Goal: Task Accomplishment & Management: Complete application form

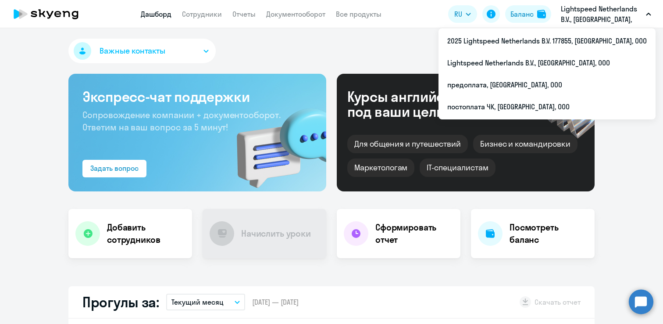
click at [589, 16] on p "Lightspeed Netherlands B.V., [GEOGRAPHIC_DATA], ООО" at bounding box center [602, 14] width 82 height 21
click at [577, 14] on p "Lightspeed Netherlands B.V., [GEOGRAPHIC_DATA], ООО" at bounding box center [602, 14] width 82 height 21
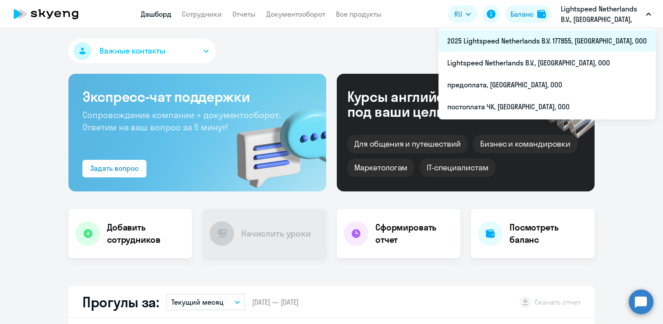
click at [599, 38] on li "2025 Lightspeed Netherlands B.V. 177855, [GEOGRAPHIC_DATA], ООО" at bounding box center [547, 41] width 217 height 22
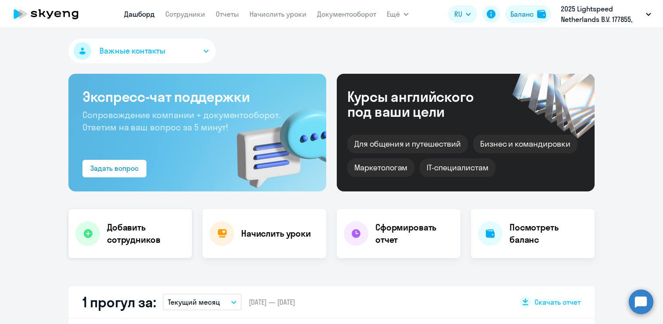
click at [117, 237] on h4 "Добавить сотрудников" at bounding box center [146, 233] width 78 height 25
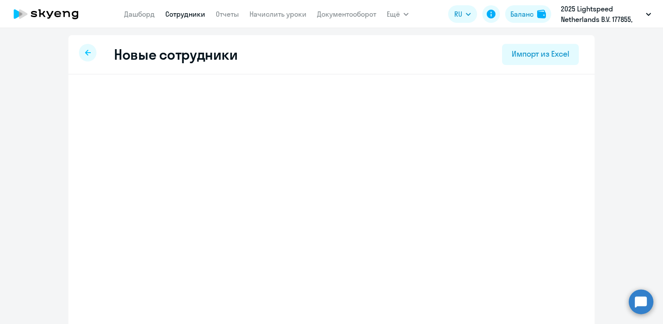
select select "english_adult_not_native_speaker"
select select "4"
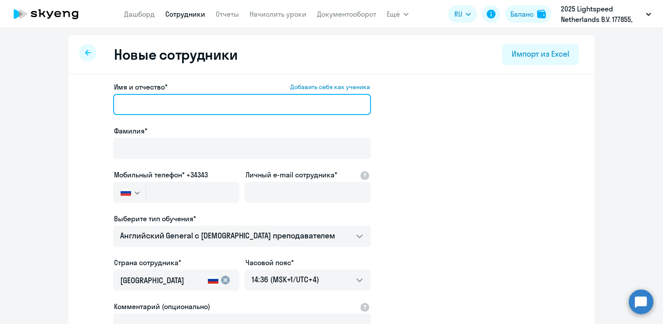
click at [188, 102] on input "Имя и отчество* Добавить себя как ученика" at bounding box center [242, 104] width 258 height 21
paste input "[PERSON_NAME]"
click at [143, 106] on input "[PERSON_NAME]" at bounding box center [242, 104] width 258 height 21
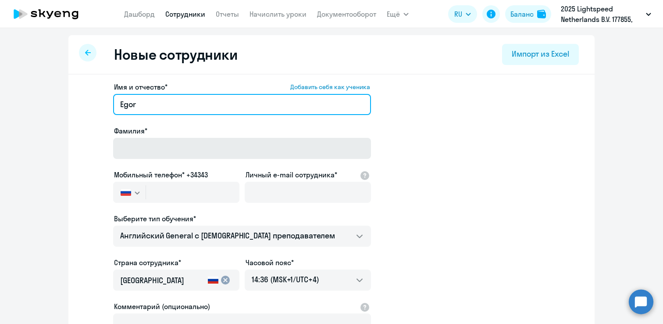
type input "Egor"
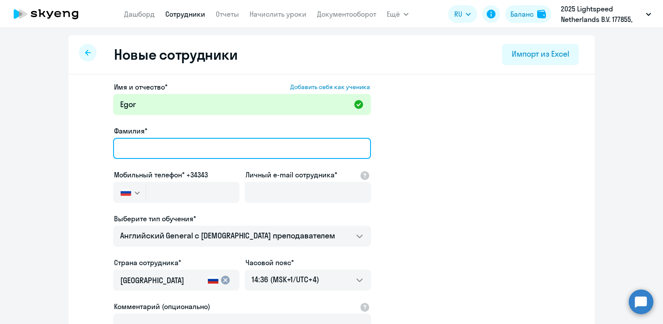
click at [121, 142] on input "Фамилия*" at bounding box center [242, 148] width 258 height 21
paste input "Zotov"
type input "Zotov"
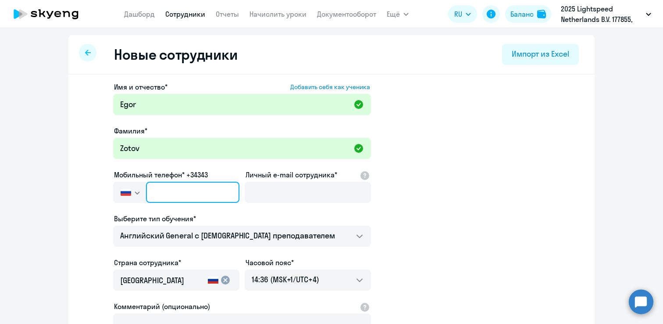
click at [194, 200] on input "text" at bounding box center [192, 192] width 93 height 21
paste input "+995 (599) 000-674"
type input "+995 (599) 000-674"
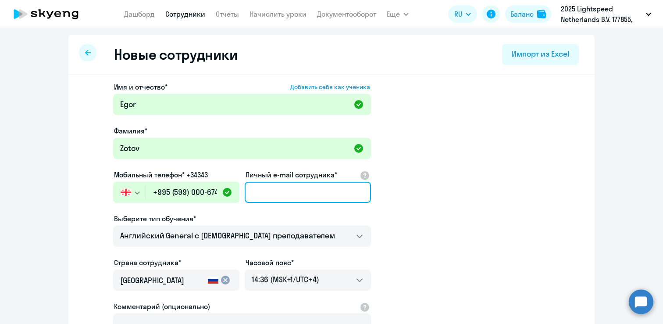
click at [269, 189] on input "Личный e-mail сотрудника*" at bounding box center [308, 192] width 126 height 21
paste input "[EMAIL_ADDRESS][DOMAIN_NAME]"
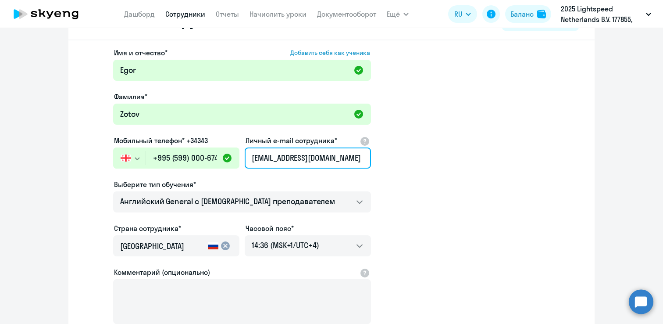
scroll to position [136, 0]
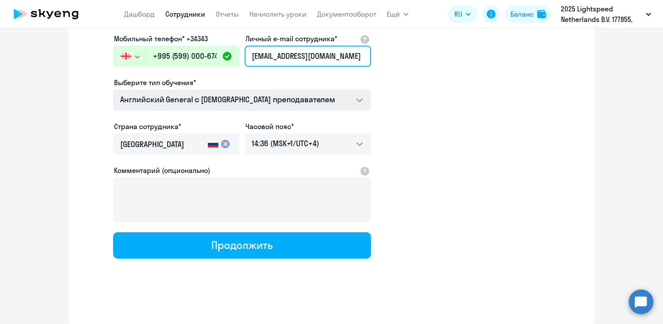
type input "[EMAIL_ADDRESS][DOMAIN_NAME]"
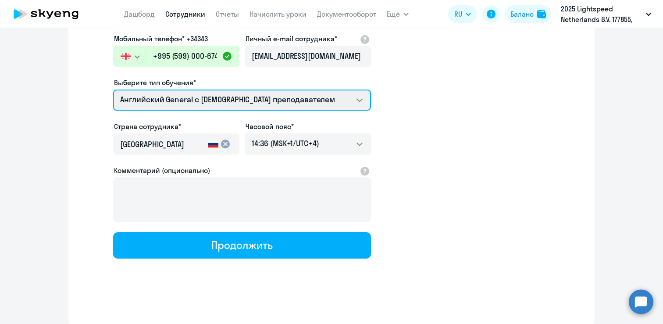
click at [320, 101] on select "Английский General с русскоговорящим преподавателем Английский General с [DEMOG…" at bounding box center [242, 99] width 258 height 21
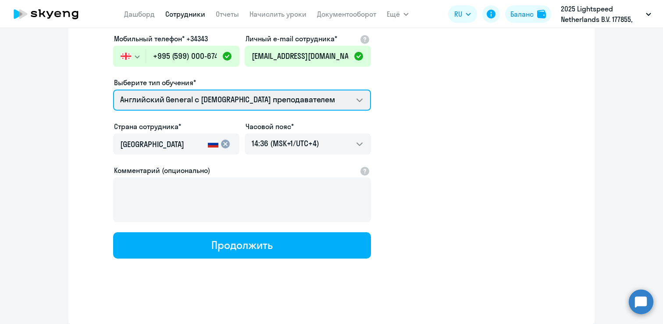
click at [113, 89] on select "Английский General с русскоговорящим преподавателем Английский General с [DEMOG…" at bounding box center [242, 99] width 258 height 21
click at [245, 99] on select "Английский General с русскоговорящим преподавателем Английский General с [DEMOG…" at bounding box center [242, 99] width 258 height 21
select select "english_adult_not_native_speaker"
click at [113, 89] on select "Английский General с русскоговорящим преподавателем Английский General с [DEMOG…" at bounding box center [242, 99] width 258 height 21
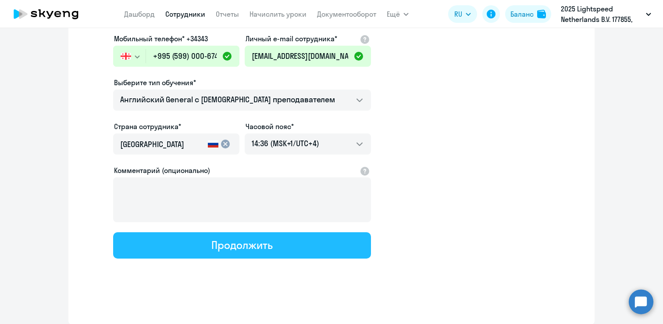
click at [250, 246] on div "Продолжить" at bounding box center [241, 245] width 61 height 14
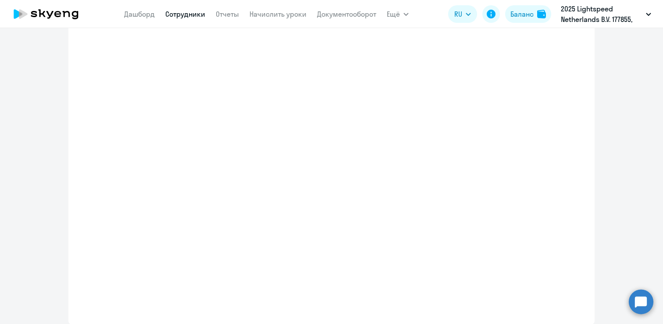
select select "english_adult_not_native_speaker"
select select "4"
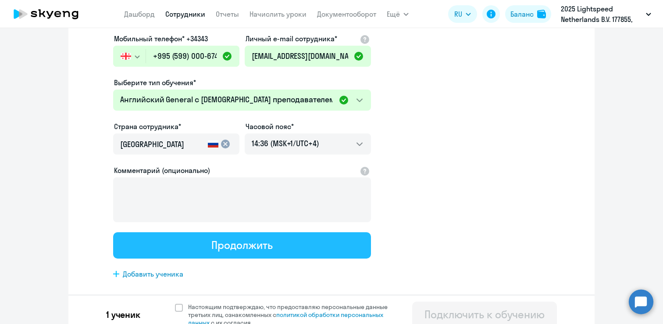
scroll to position [0, 0]
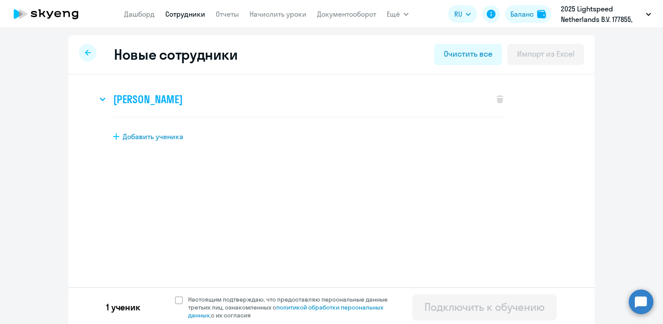
click at [106, 97] on svg-icon at bounding box center [102, 99] width 11 height 11
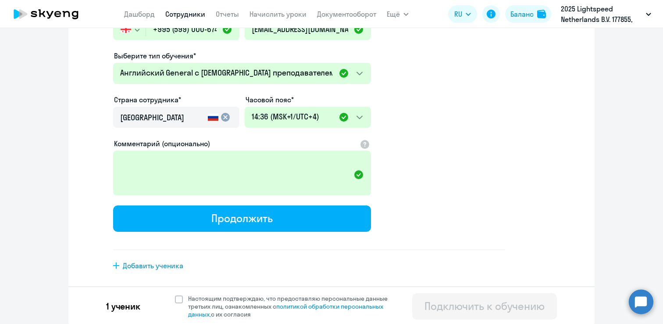
scroll to position [204, 0]
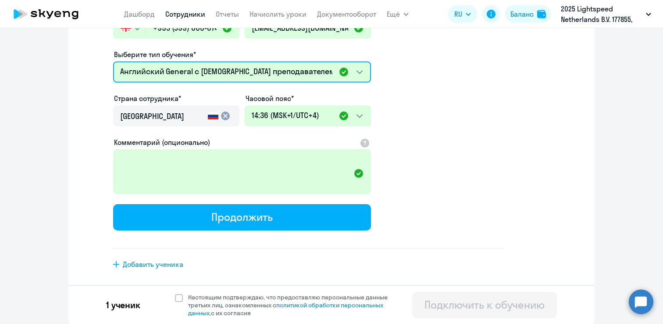
click at [363, 71] on select "Английский General с русскоговорящим преподавателем Английский General с [DEMOG…" at bounding box center [242, 71] width 258 height 21
click at [113, 61] on select "Английский General с русскоговорящим преподавателем Английский General с [DEMOG…" at bounding box center [242, 71] width 258 height 21
click at [358, 68] on select "Английский General с русскоговорящим преподавателем Английский General с [DEMOG…" at bounding box center [242, 71] width 258 height 21
select select "english_adult_not_native_speaker"
click at [113, 61] on select "Английский General с русскоговорящим преподавателем Английский General с [DEMOG…" at bounding box center [242, 71] width 258 height 21
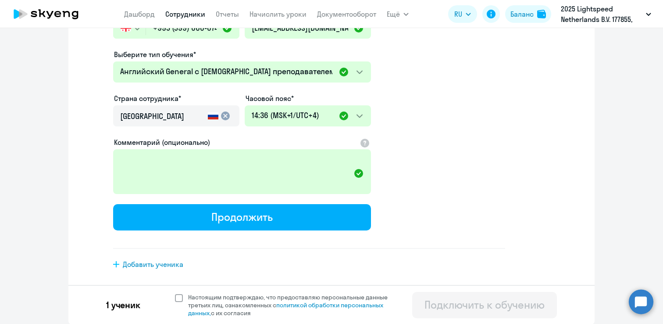
click at [176, 299] on span at bounding box center [179, 298] width 8 height 8
click at [175, 293] on input "Настоящим подтверждаю, что предоставляю персональные данные третьих лиц, ознако…" at bounding box center [175, 293] width 0 height 0
checkbox input "true"
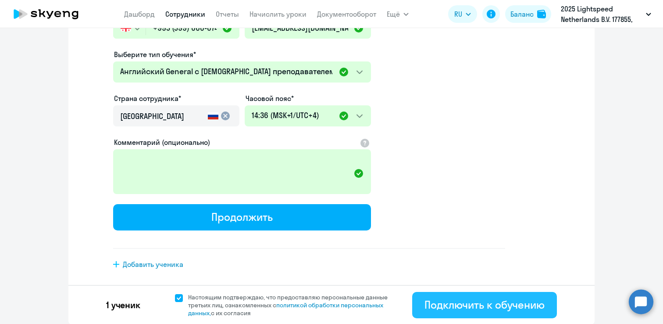
click at [436, 304] on div "Подключить к обучению" at bounding box center [485, 304] width 120 height 14
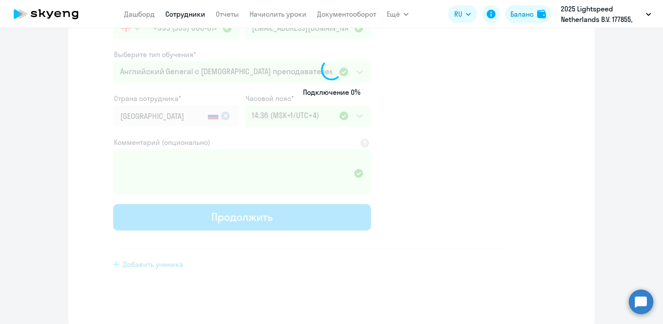
select select "english_adult_not_native_speaker"
select select "4"
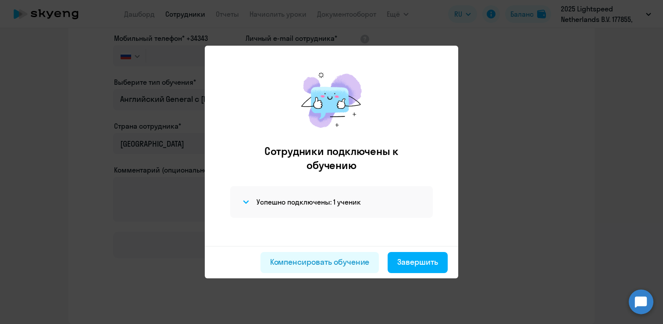
scroll to position [136, 0]
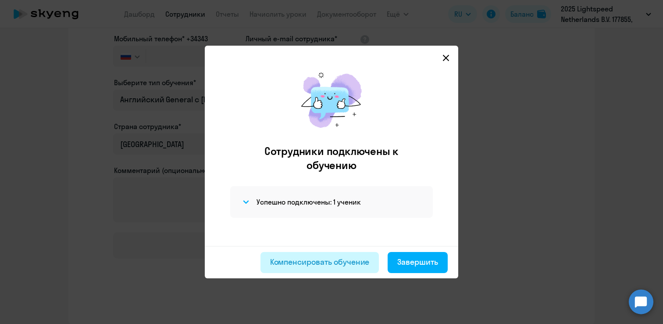
click at [330, 269] on button "Компенсировать обучение" at bounding box center [320, 262] width 119 height 21
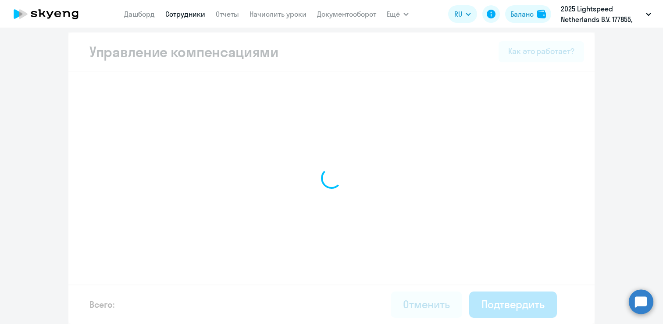
scroll to position [3, 0]
select select "MONTHLY"
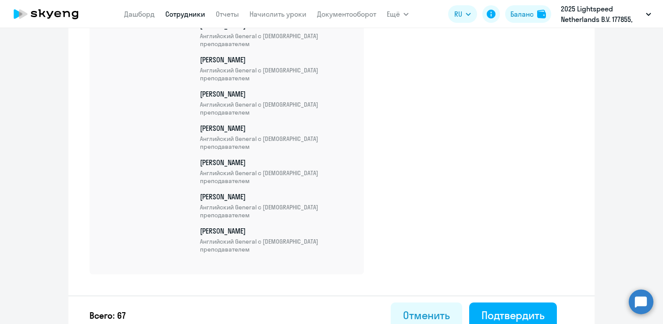
scroll to position [2367, 0]
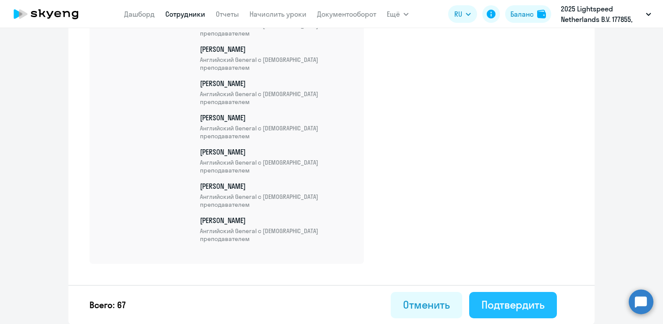
click at [507, 308] on div "Подтвердить" at bounding box center [513, 304] width 63 height 14
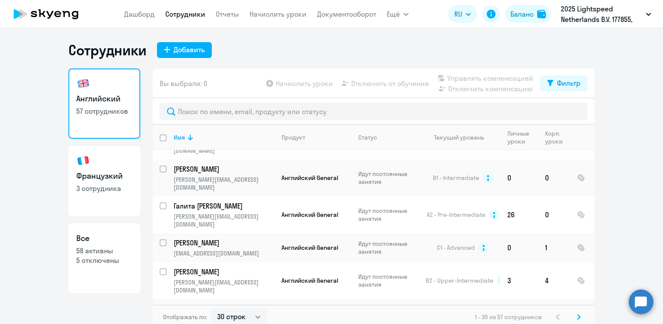
scroll to position [5, 0]
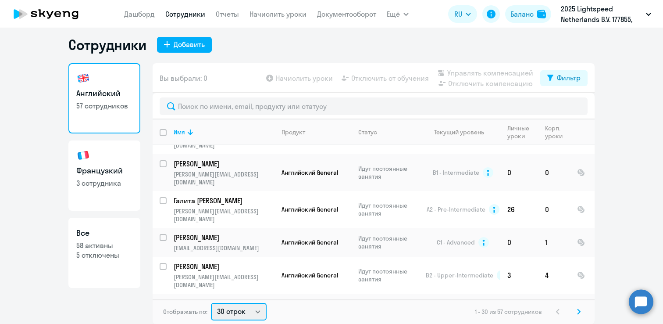
click at [238, 307] on select "30 строк 50 строк 100 строк" at bounding box center [239, 312] width 56 height 18
click at [211, 303] on select "30 строк 50 строк 100 строк" at bounding box center [239, 312] width 56 height 18
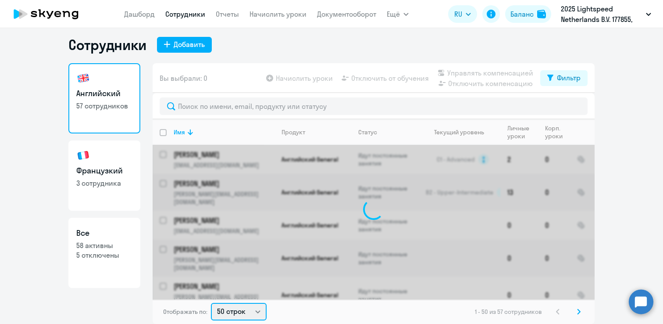
click at [245, 313] on select "30 строк 50 строк 100 строк" at bounding box center [239, 312] width 56 height 18
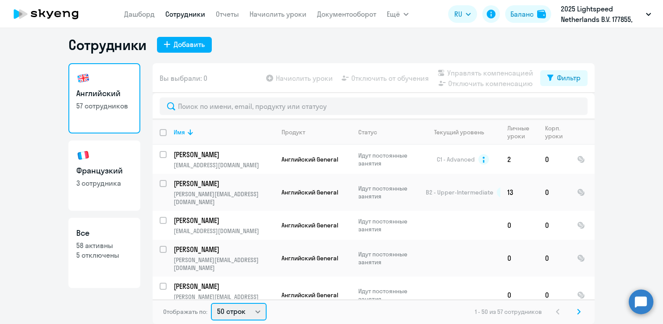
select select "100"
click at [211, 303] on select "30 строк 50 строк 100 строк" at bounding box center [239, 312] width 56 height 18
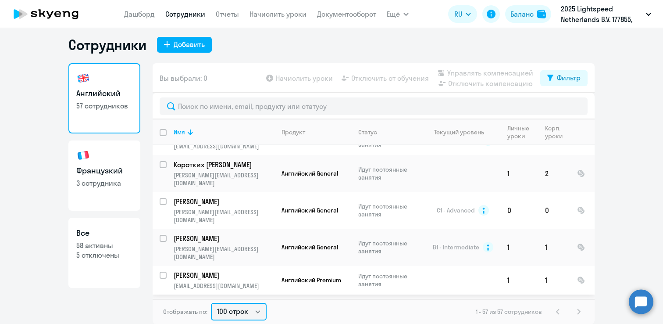
scroll to position [518, 0]
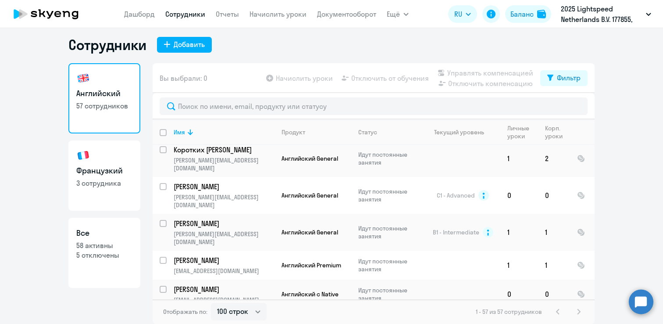
click at [206, 313] on p "Зотов Егор" at bounding box center [223, 318] width 99 height 10
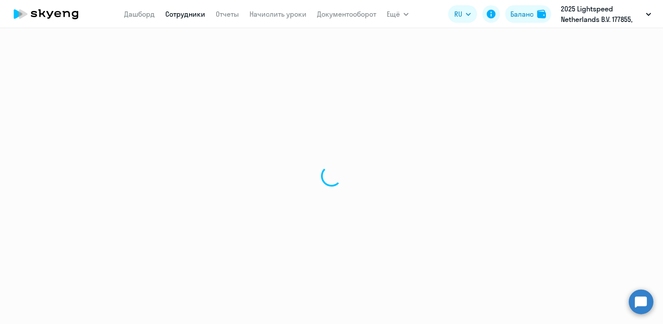
select select "english"
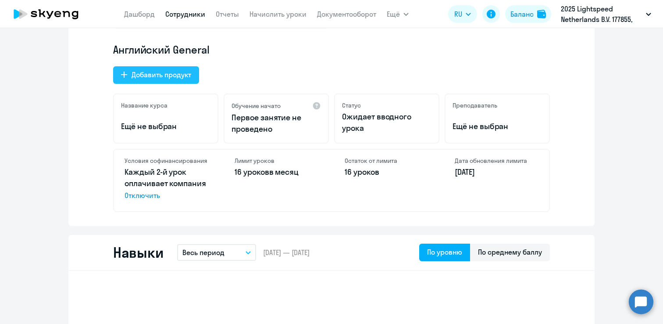
click at [156, 77] on div "Добавить продукт" at bounding box center [162, 74] width 60 height 11
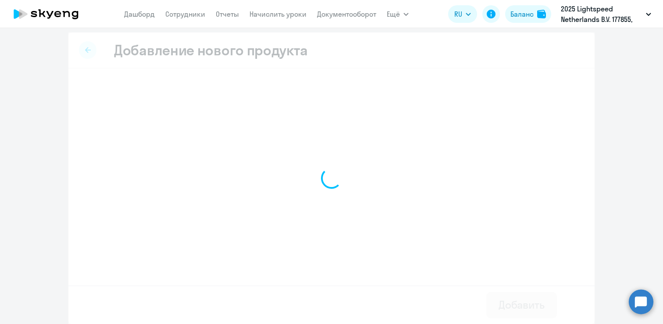
scroll to position [3, 0]
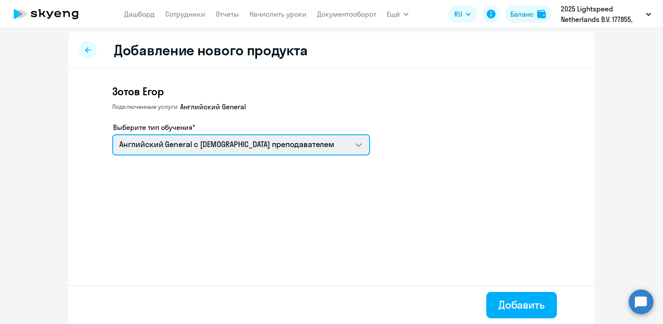
click at [210, 139] on select "Английский General с [DEMOGRAPHIC_DATA] преподавателем Премиум [DEMOGRAPHIC_DAT…" at bounding box center [241, 144] width 258 height 21
select select "english_adult_not_native_speaker_premium"
click at [112, 134] on select "Английский General с [DEMOGRAPHIC_DATA] преподавателем Премиум [DEMOGRAPHIC_DAT…" at bounding box center [241, 144] width 258 height 21
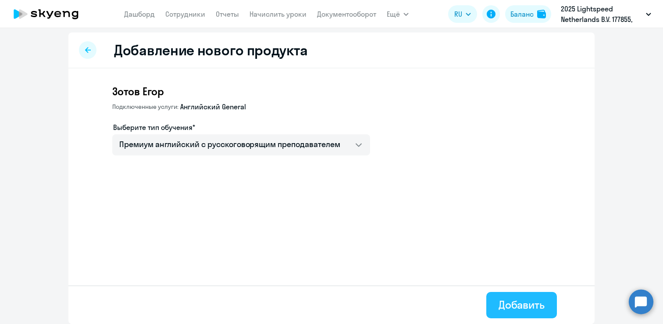
click at [512, 306] on div "Добавить" at bounding box center [522, 304] width 46 height 14
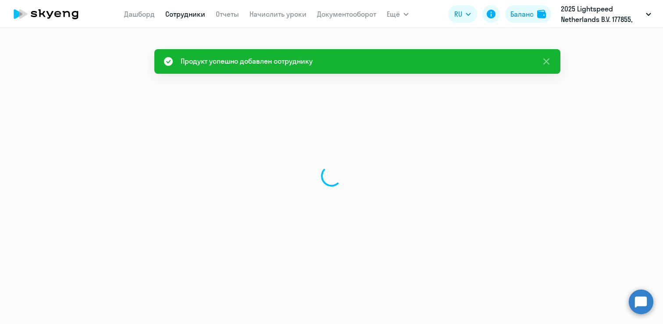
select select "english"
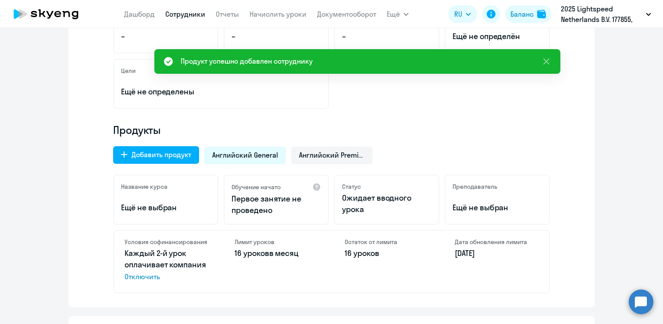
scroll to position [203, 0]
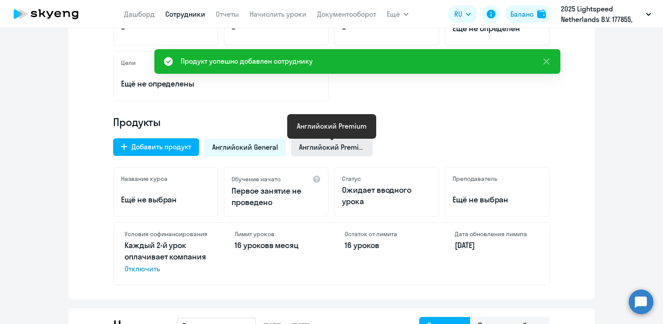
click at [352, 143] on span "Английский Premium" at bounding box center [332, 147] width 66 height 10
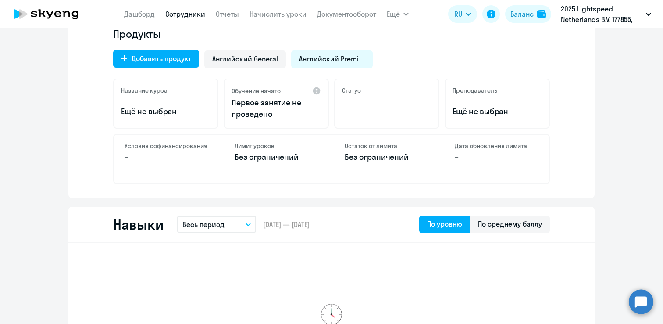
scroll to position [262, 0]
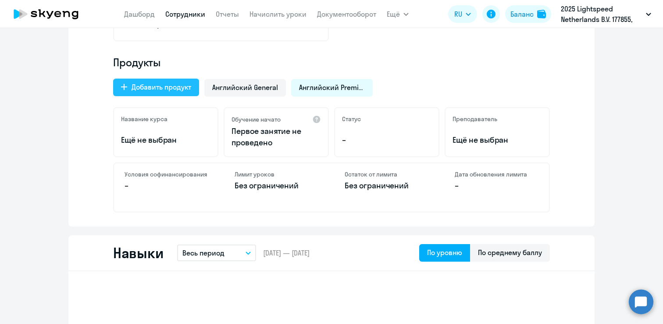
click at [172, 89] on div "Добавить продукт" at bounding box center [162, 87] width 60 height 11
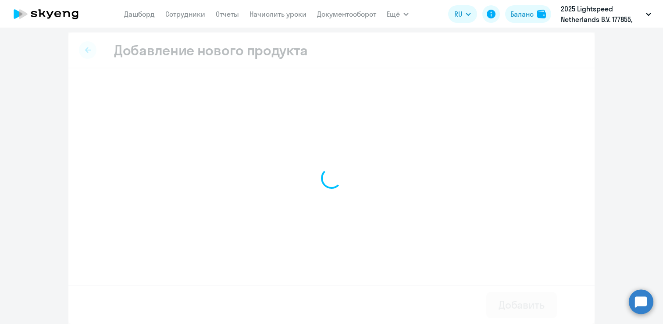
scroll to position [3, 0]
select select "english_adult_native_speaker"
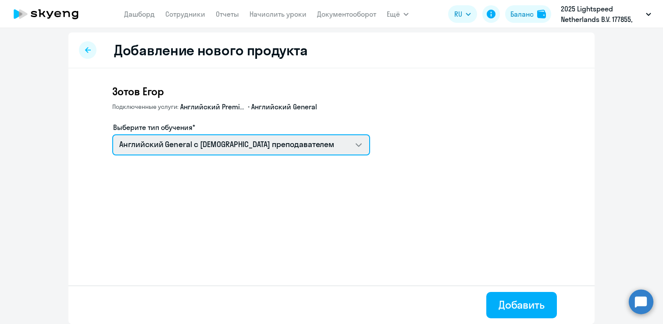
click at [250, 147] on select "Английский General с [DEMOGRAPHIC_DATA] преподавателем Премиум уроки по француз…" at bounding box center [241, 144] width 258 height 21
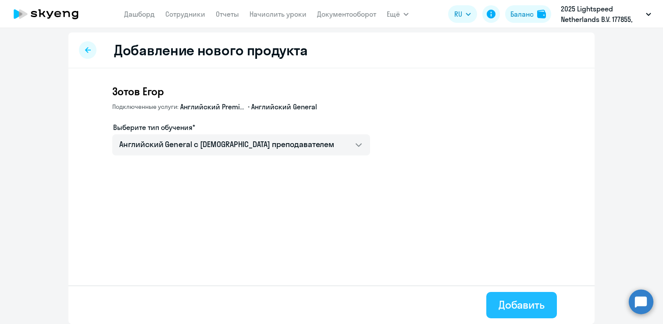
click at [508, 312] on button "Добавить" at bounding box center [521, 305] width 71 height 26
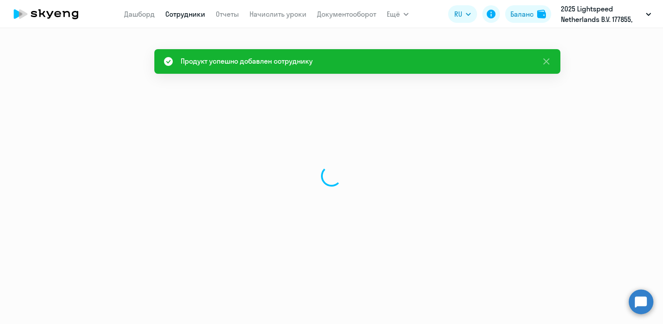
select select "english"
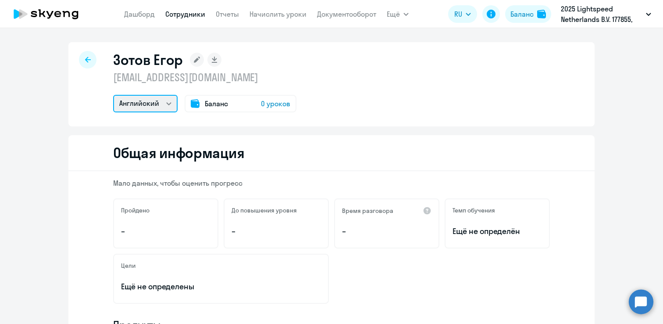
click at [158, 100] on select "Английский" at bounding box center [145, 104] width 64 height 18
click at [113, 95] on select "Английский" at bounding box center [145, 104] width 64 height 18
click at [361, 98] on div "[PERSON_NAME] [EMAIL_ADDRESS][DOMAIN_NAME] Английский Баланс 0 уроков" at bounding box center [331, 84] width 526 height 84
click at [89, 57] on icon at bounding box center [88, 60] width 6 height 6
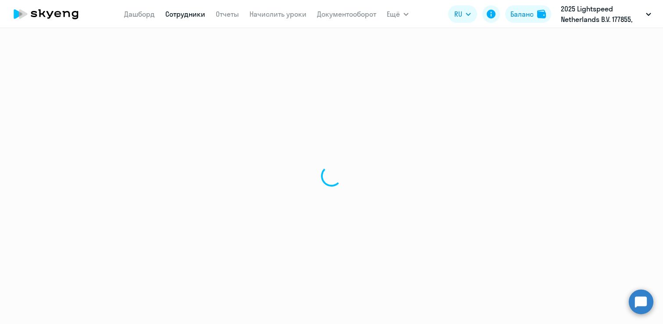
select select "30"
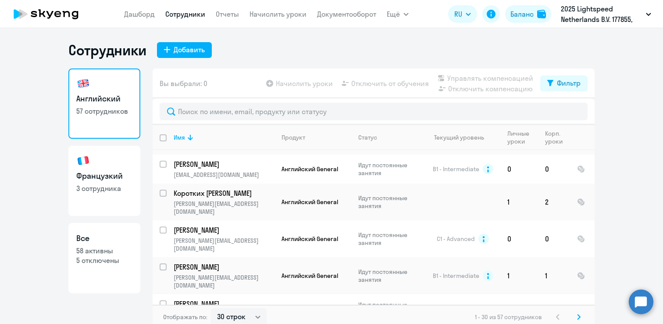
scroll to position [479, 0]
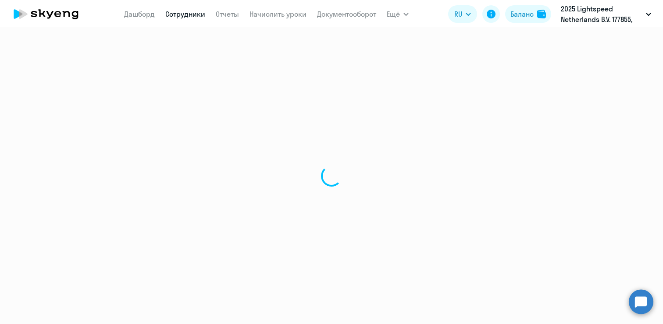
select select "english"
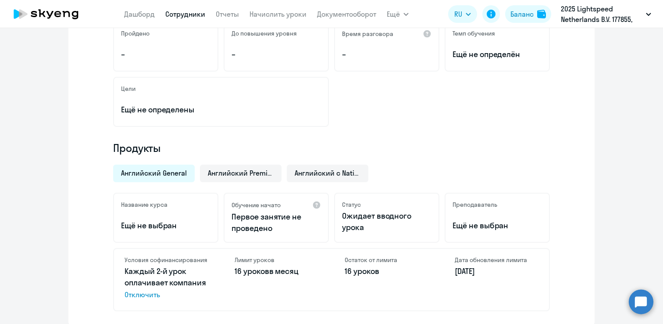
scroll to position [74, 0]
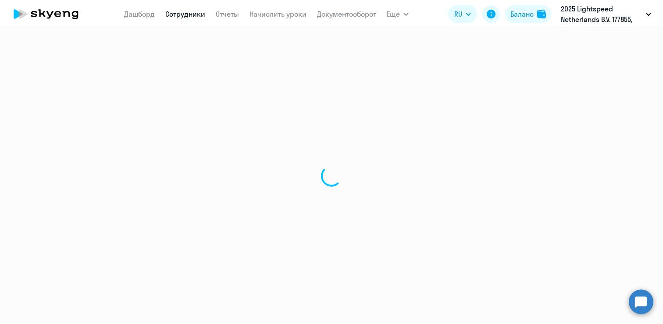
select select "30"
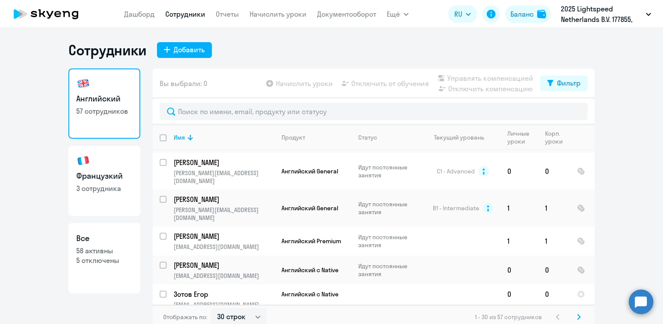
scroll to position [543, 0]
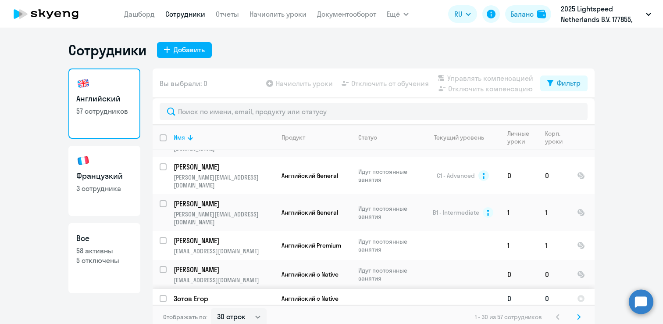
click at [164, 295] on input "select row 22327601" at bounding box center [169, 304] width 18 height 18
checkbox input "true"
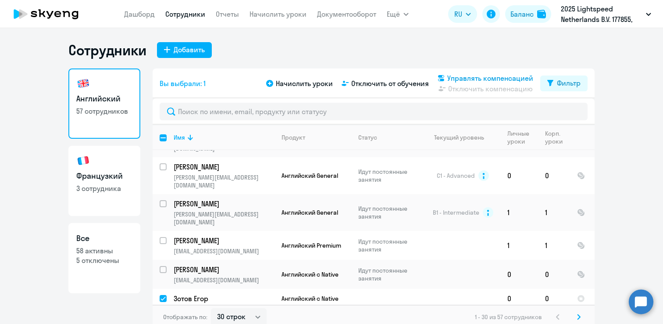
click at [462, 76] on span "Управлять компенсацией" at bounding box center [490, 78] width 86 height 11
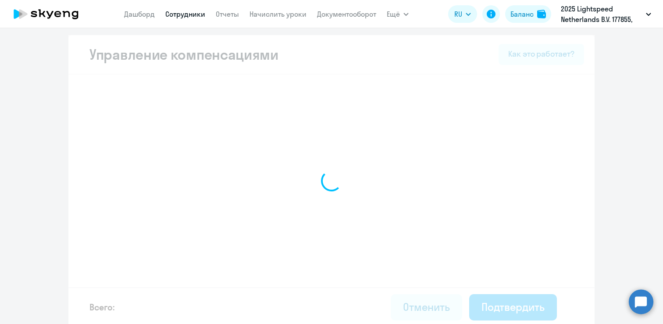
select select "MONTHLY"
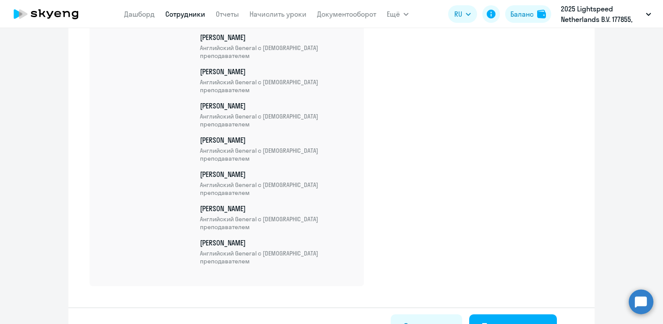
scroll to position [2465, 0]
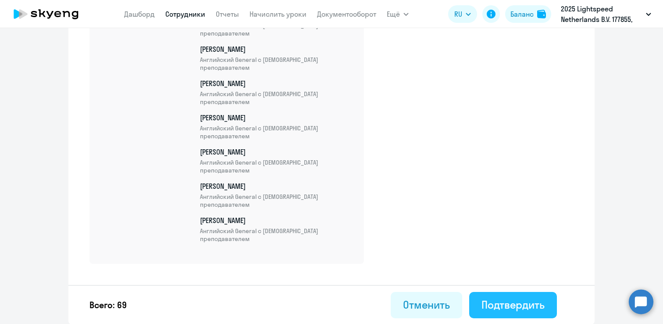
click at [511, 300] on div "Подтвердить" at bounding box center [513, 304] width 63 height 14
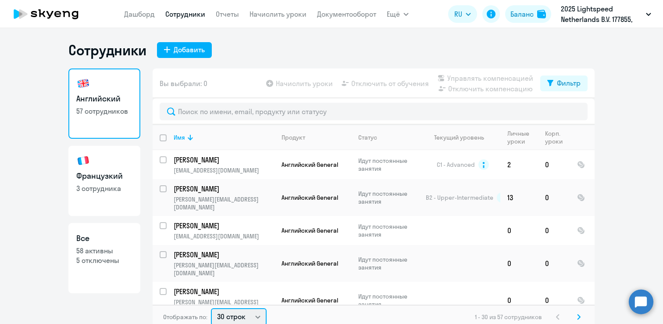
click at [226, 315] on select "30 строк 50 строк 100 строк" at bounding box center [239, 317] width 56 height 18
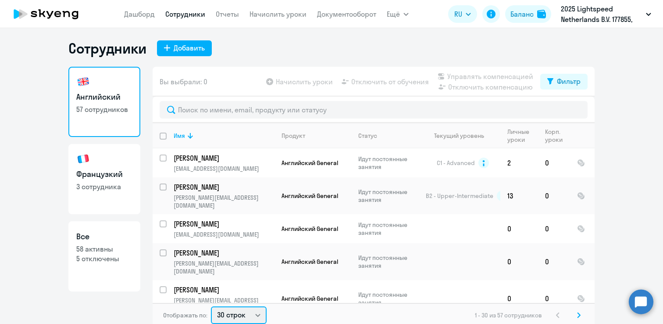
select select "100"
click at [211, 306] on select "30 строк 50 строк 100 строк" at bounding box center [239, 315] width 56 height 18
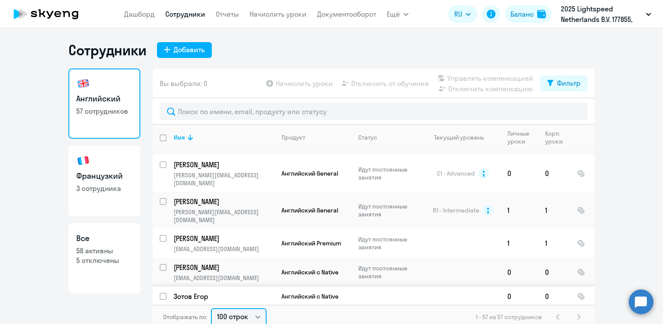
scroll to position [570, 0]
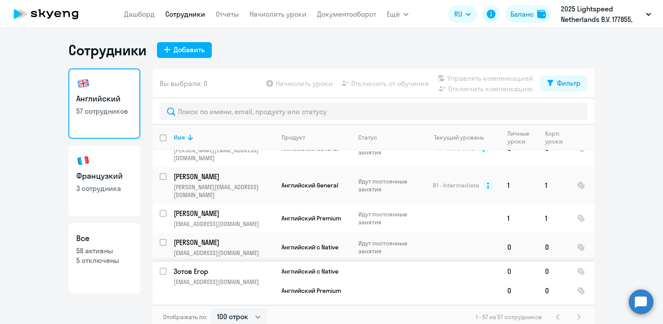
click at [196, 261] on td "[PERSON_NAME] [PERSON_NAME][EMAIL_ADDRESS][DOMAIN_NAME]" at bounding box center [221, 293] width 108 height 64
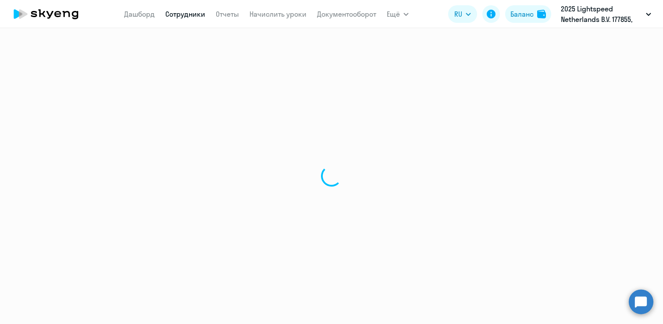
select select "english"
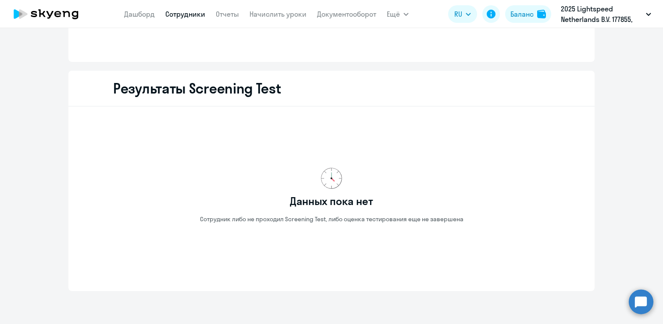
scroll to position [1158, 0]
